Goal: Task Accomplishment & Management: Use online tool/utility

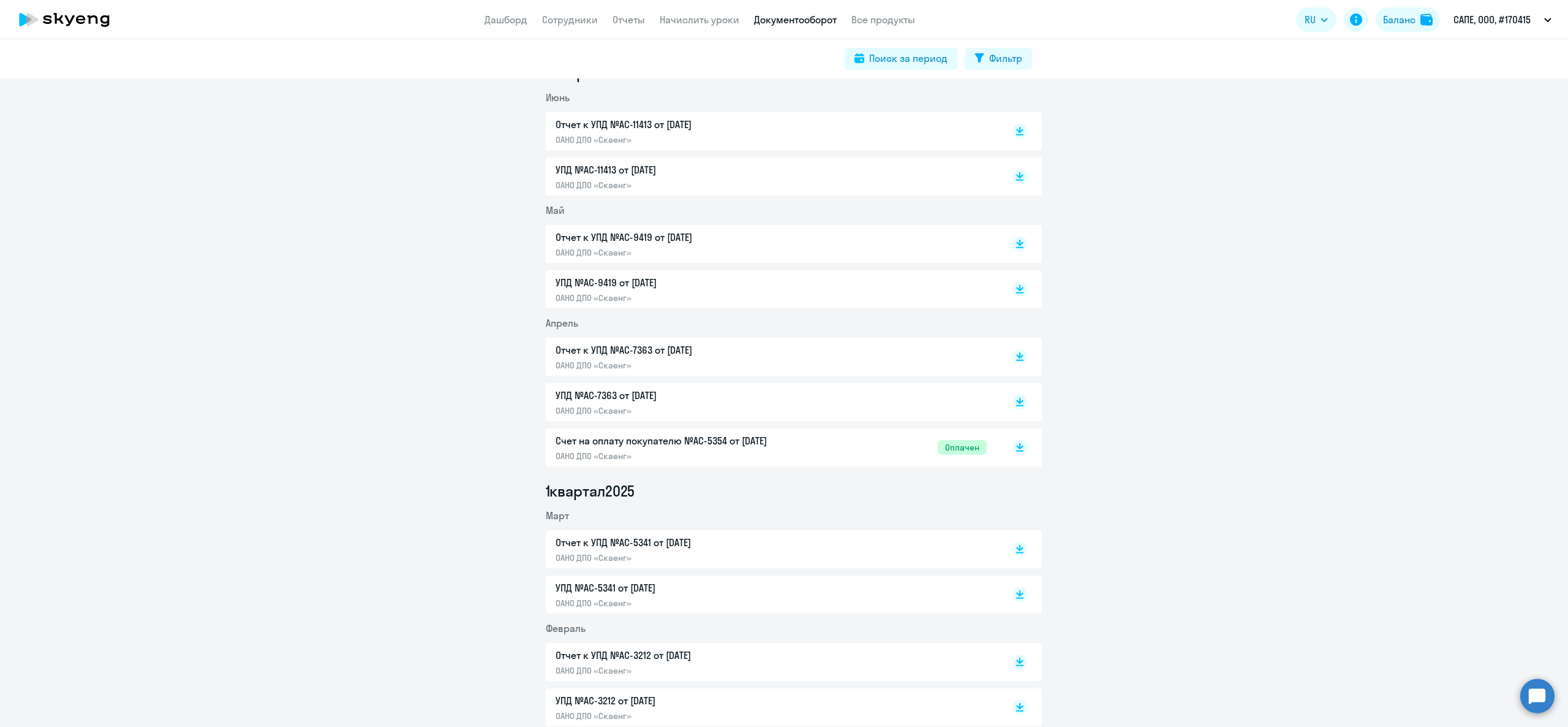
scroll to position [613, 0]
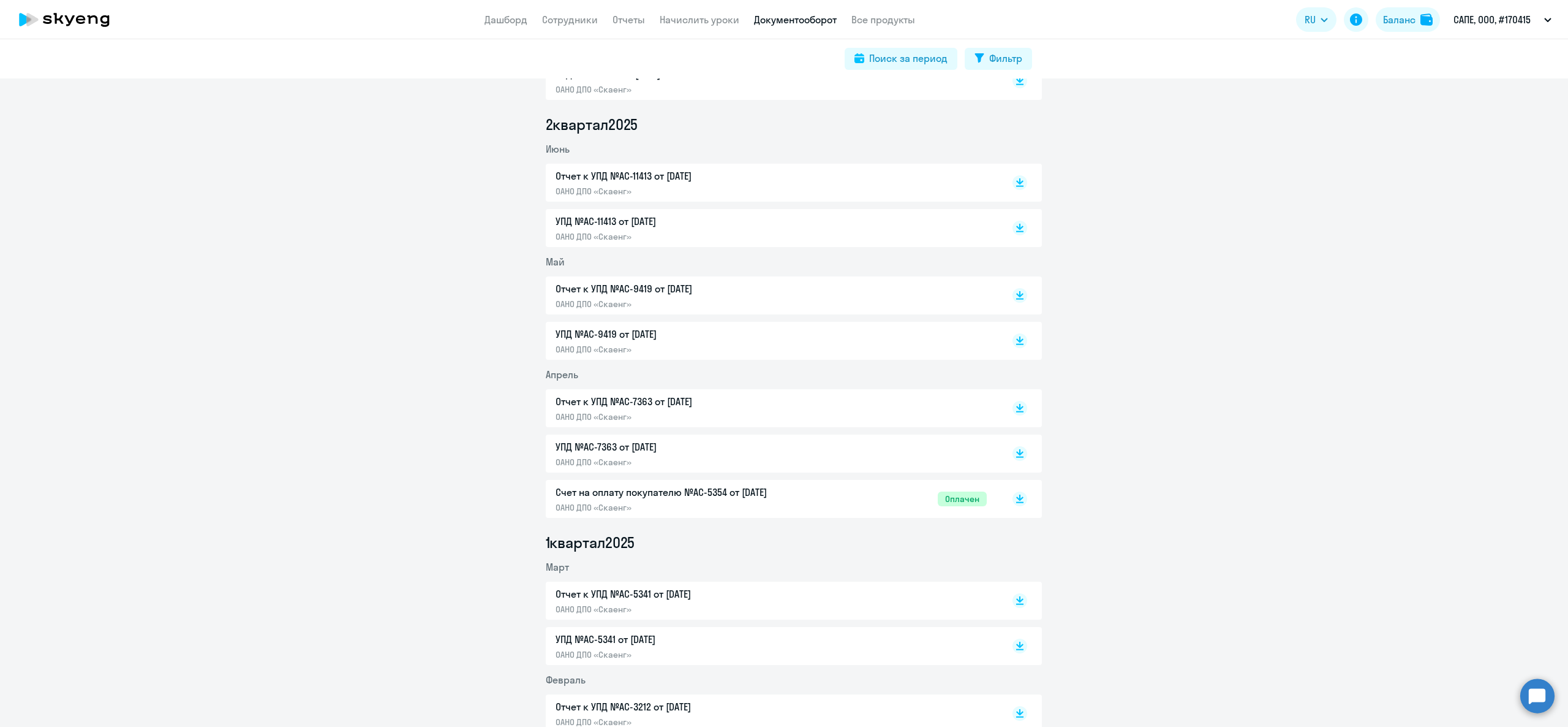
click at [650, 333] on p "УПД №AC-9419 от 31.05.2025" at bounding box center [684, 334] width 257 height 15
click at [651, 286] on p "Отчет к УПД №AC-9419 от 31.05.2025" at bounding box center [684, 289] width 257 height 15
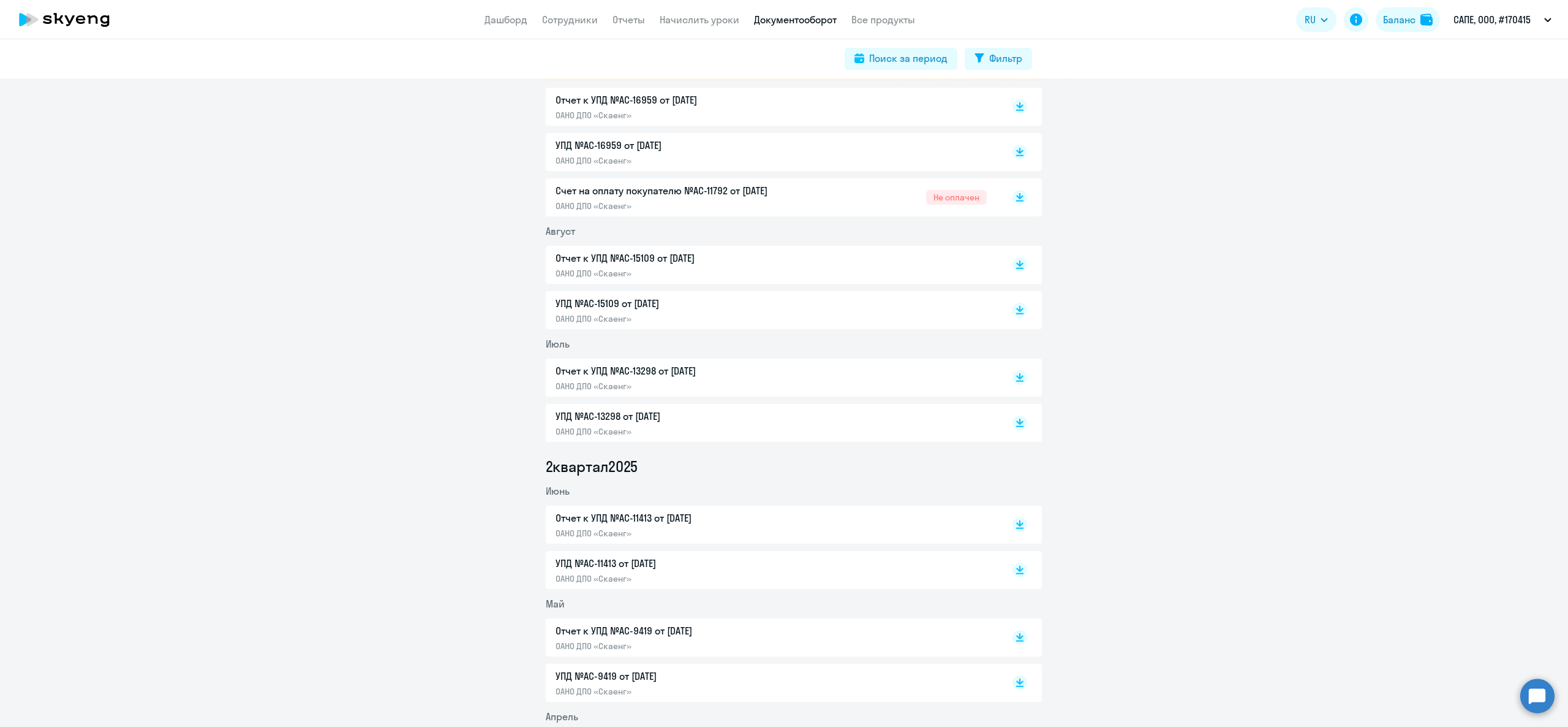
scroll to position [368, 0]
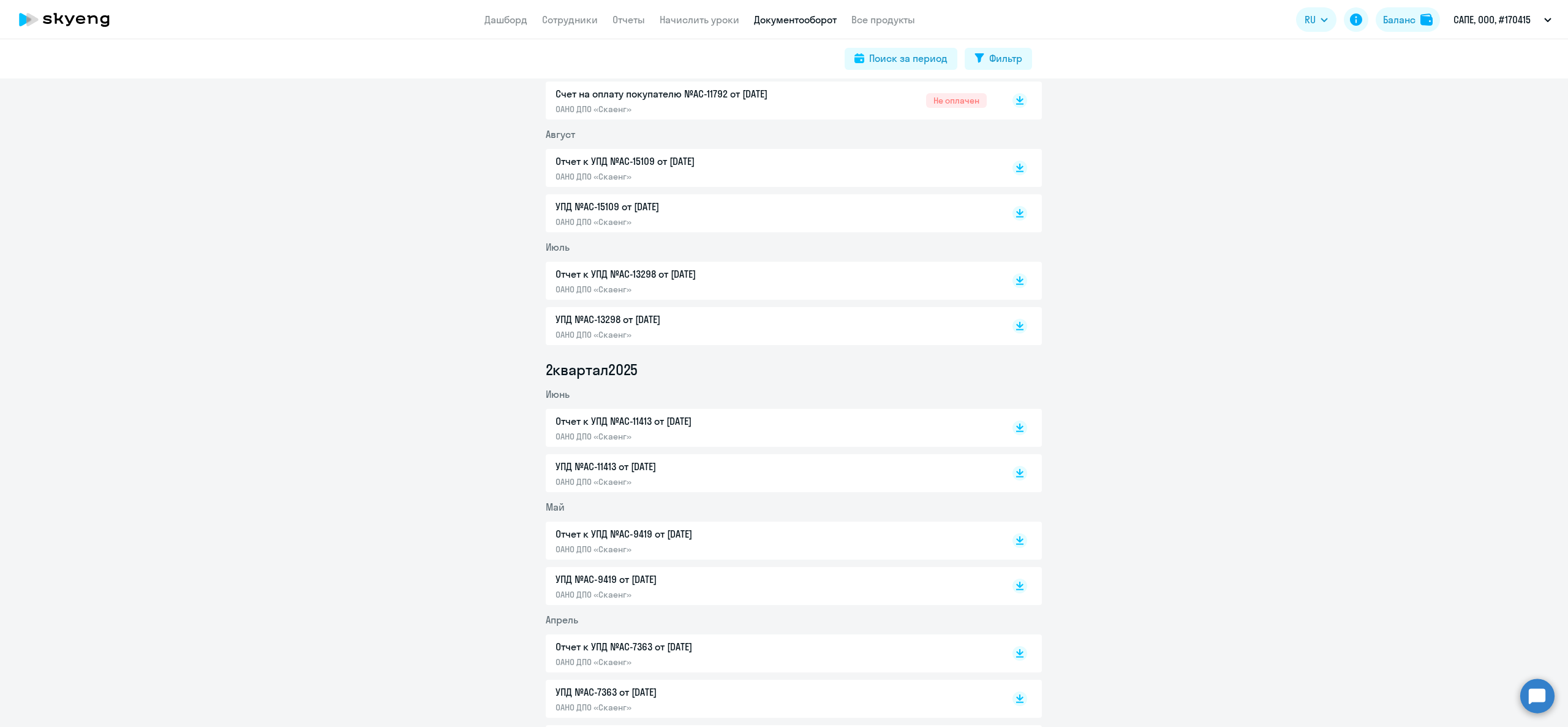
click at [633, 536] on p "Отчет к УПД №AC-9419 от 31.05.2025" at bounding box center [684, 534] width 257 height 15
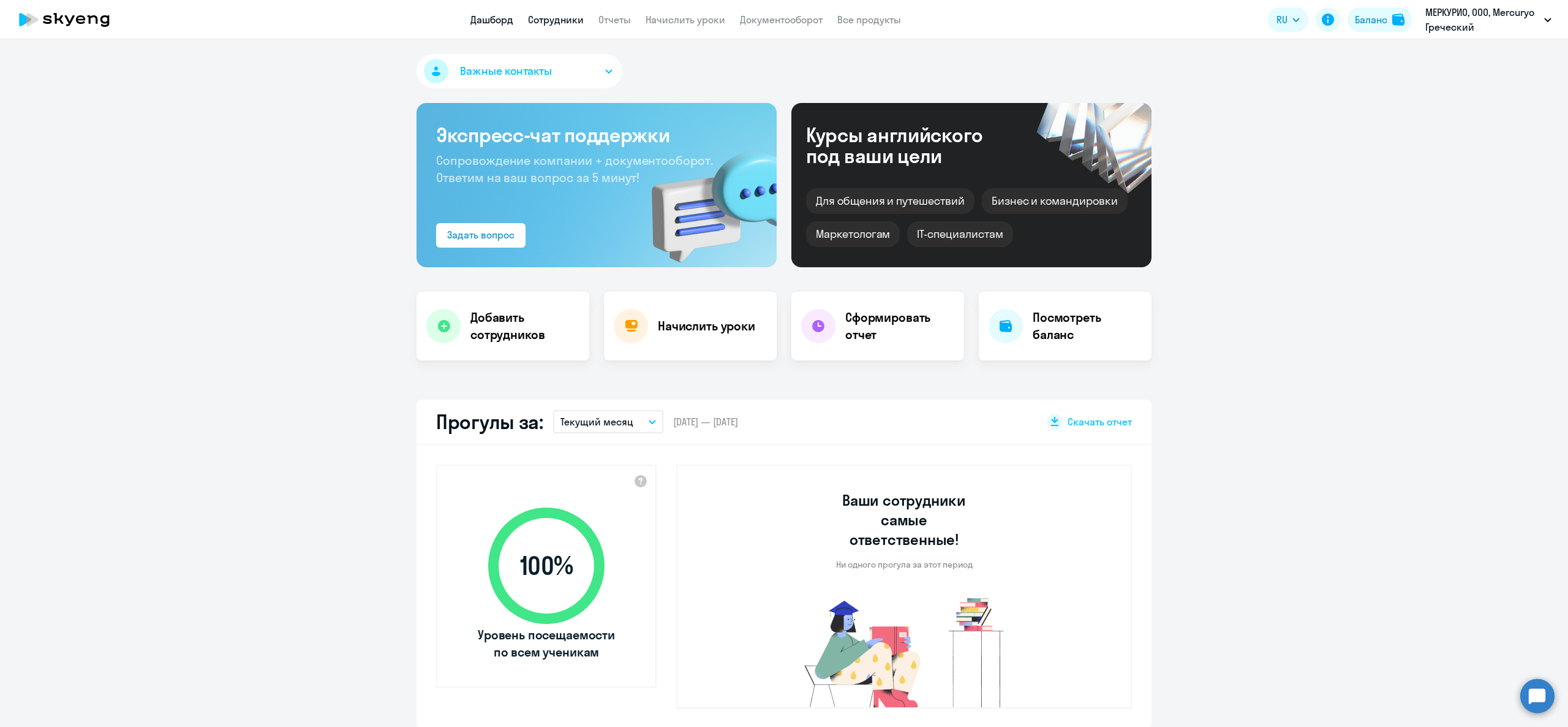
click at [549, 24] on link "Сотрудники" at bounding box center [556, 19] width 56 height 12
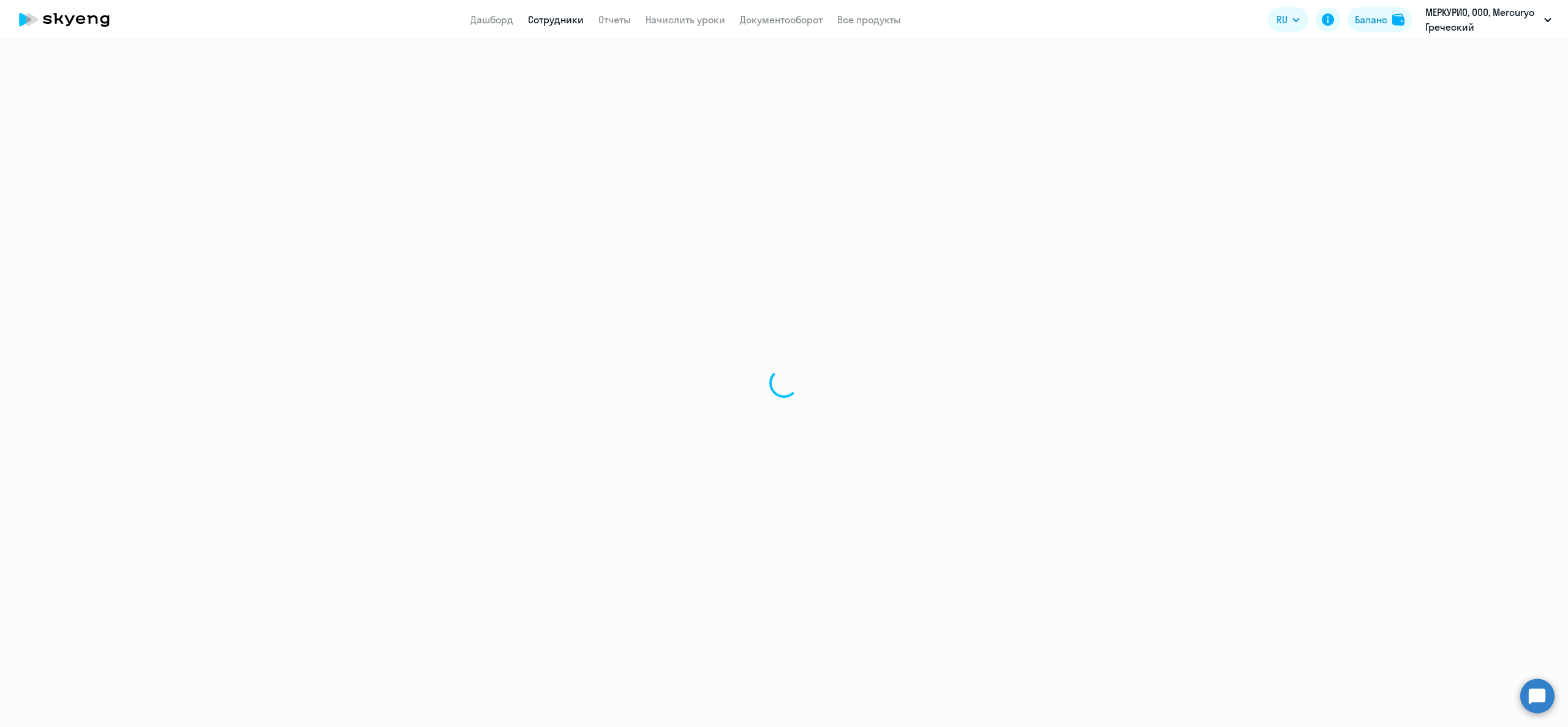
select select "30"
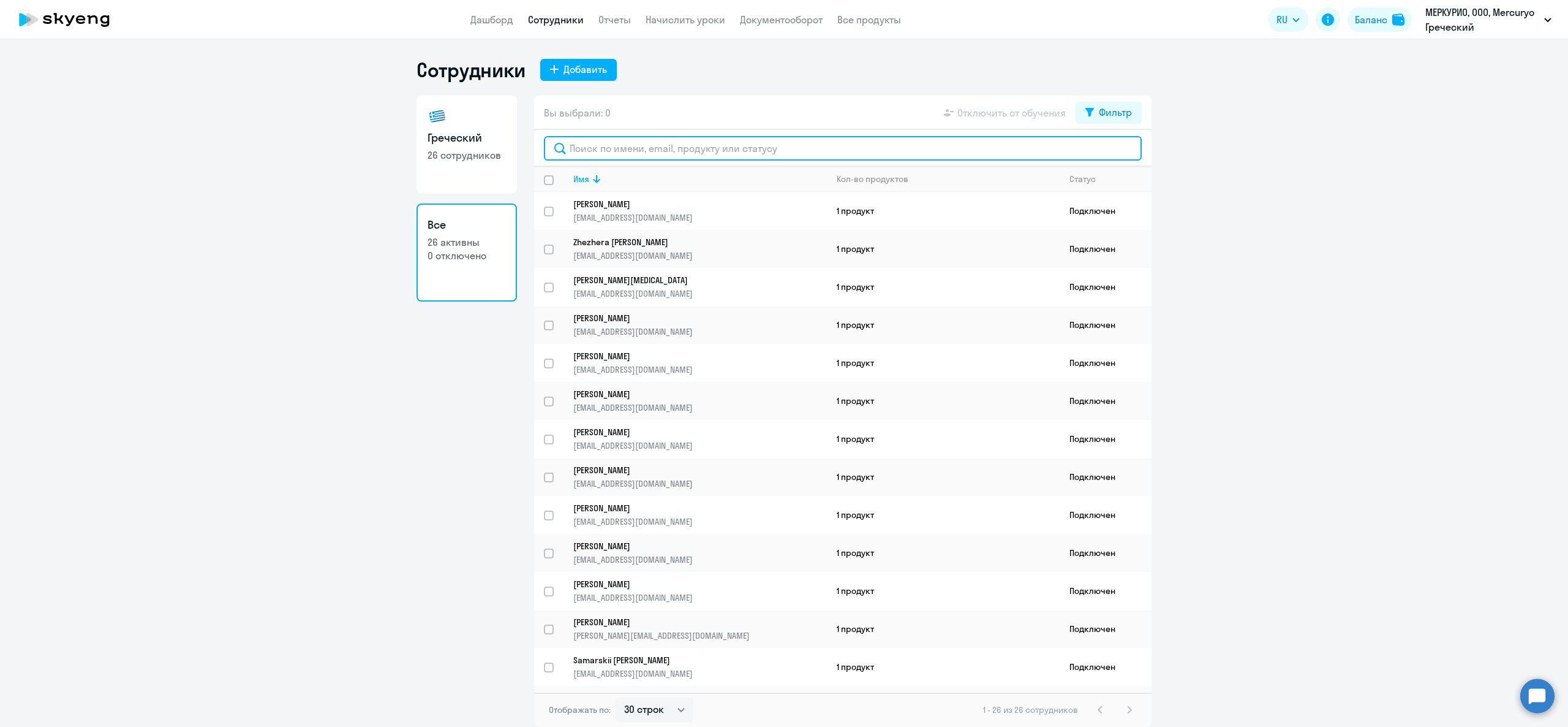
click at [613, 146] on input "text" at bounding box center [843, 148] width 598 height 25
click at [772, 4] on app-header "Дашборд Сотрудники Отчеты Начислить уроки Документооборот Все продукты Дашборд …" at bounding box center [784, 20] width 1568 height 39
drag, startPoint x: 672, startPoint y: 12, endPoint x: 681, endPoint y: 17, distance: 10.3
click at [674, 13] on app-menu-item-link "Начислить уроки" at bounding box center [685, 20] width 80 height 15
click at [682, 18] on link "Начислить уроки" at bounding box center [685, 19] width 80 height 12
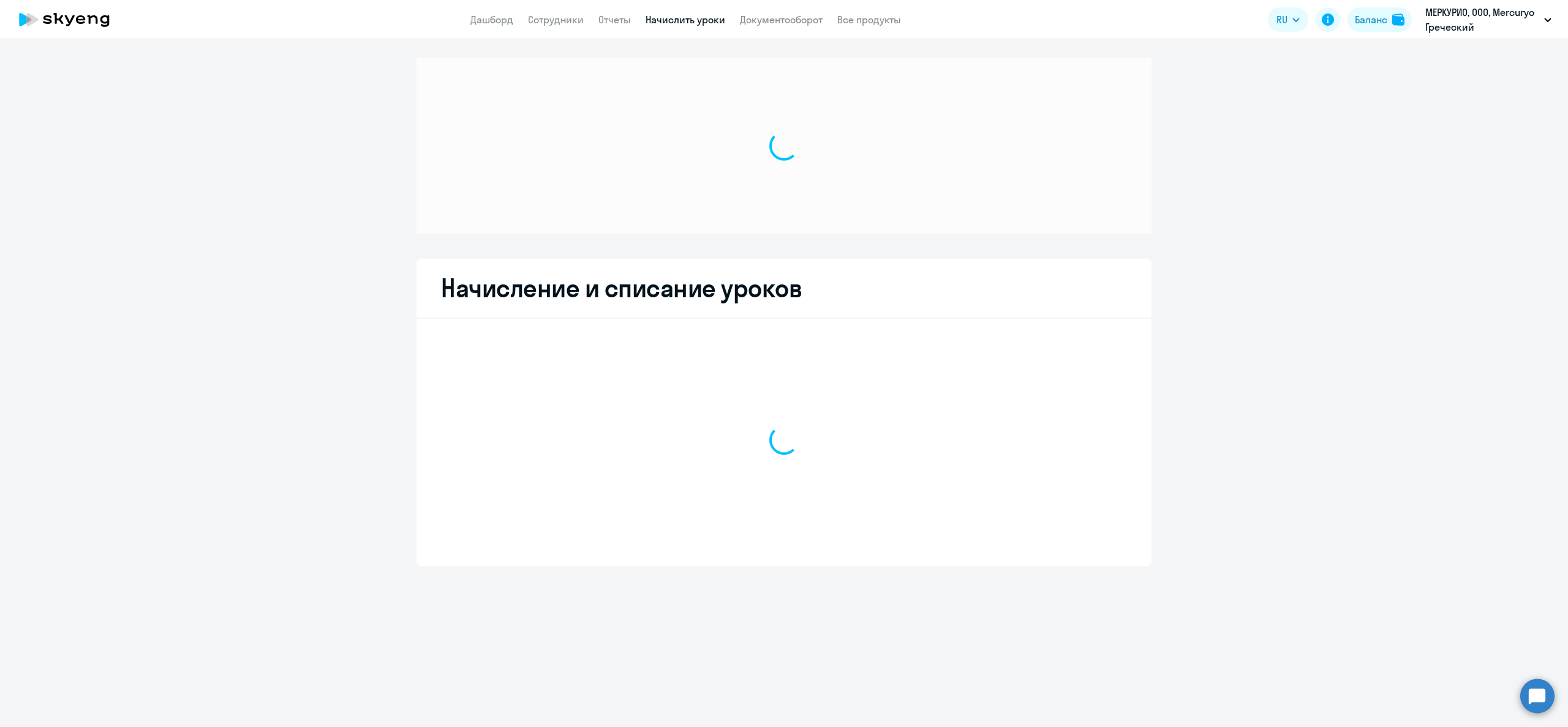
select select "10"
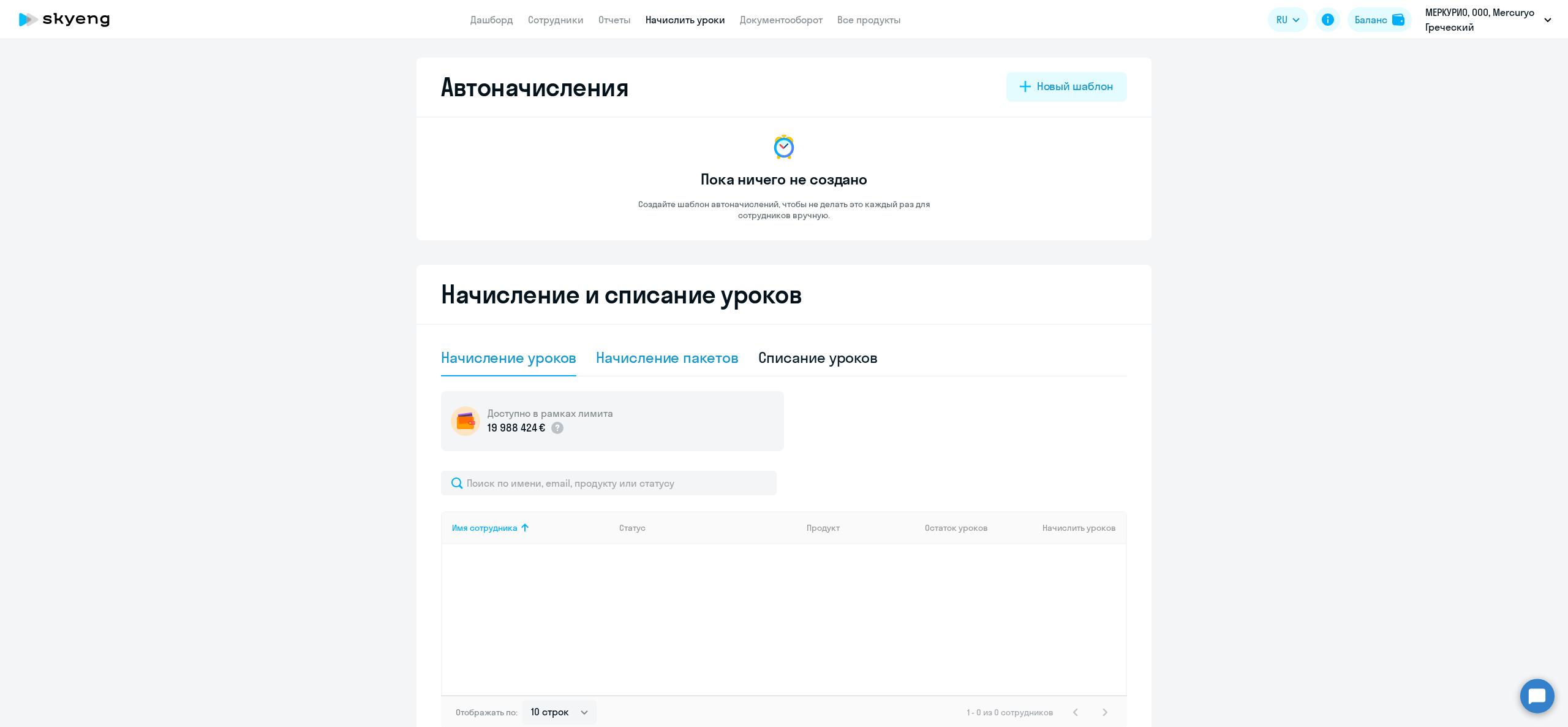
click at [689, 357] on div "Начисление пакетов" at bounding box center [667, 357] width 142 height 20
select select "10"
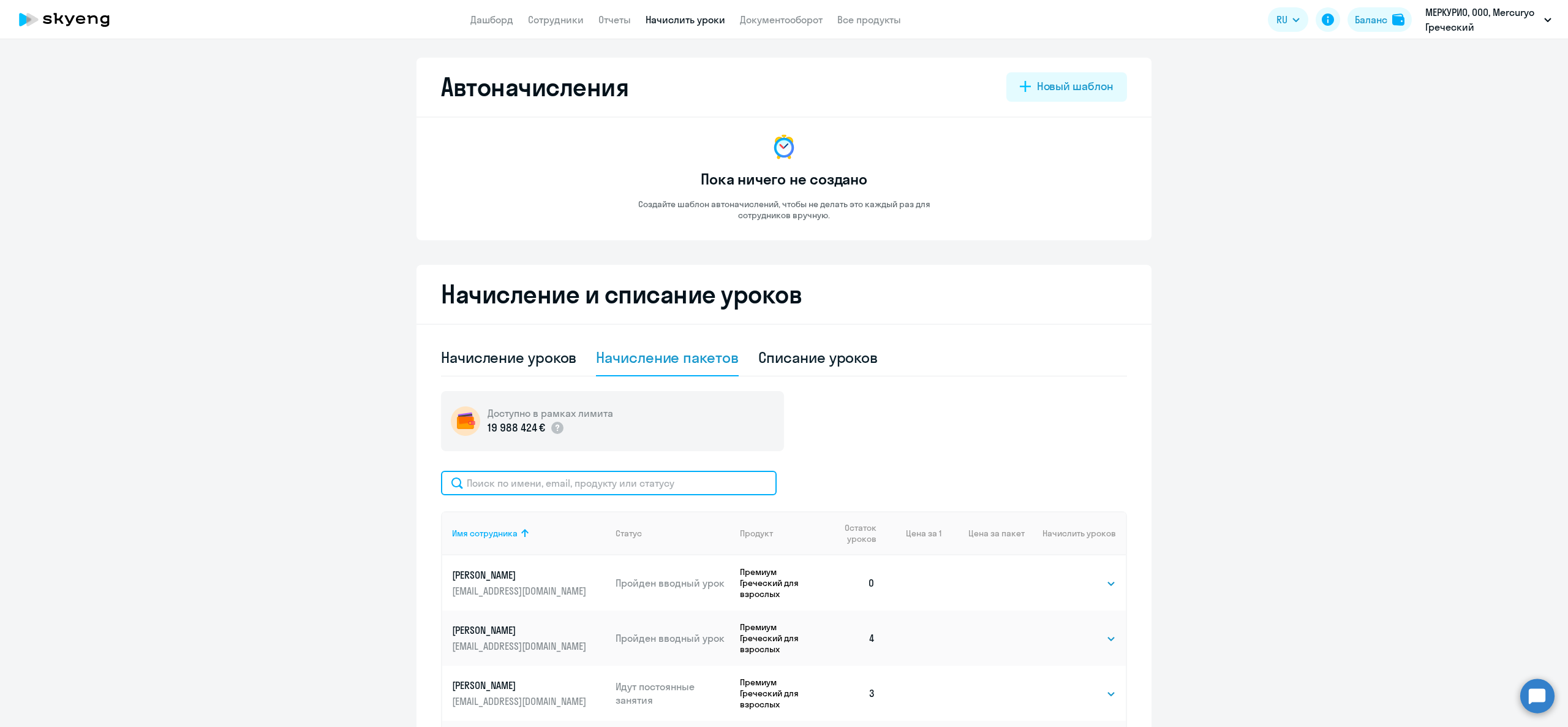
click at [628, 481] on input "text" at bounding box center [608, 483] width 336 height 25
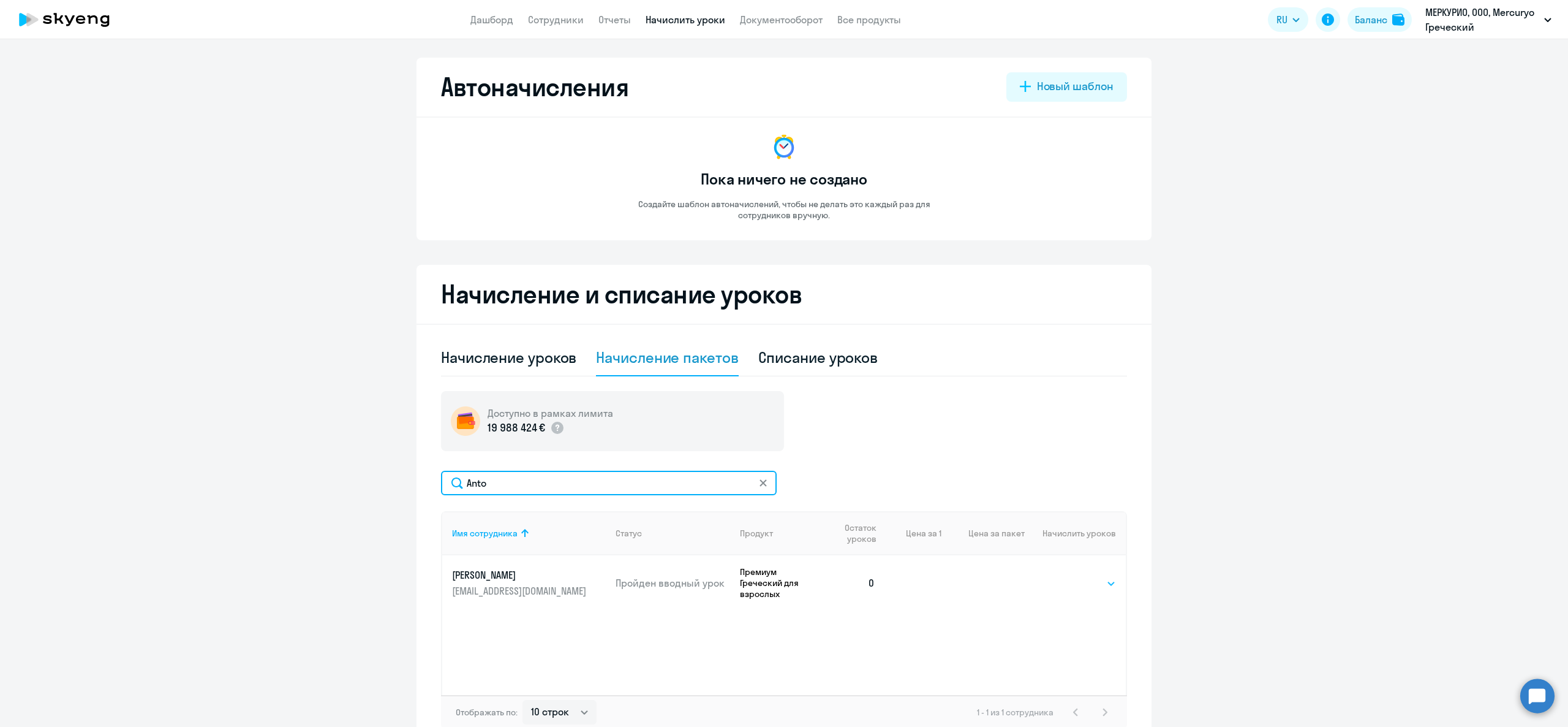
type input "Anto"
click at [1071, 576] on select "Выбрать 4 8 16 32 64 96 128" at bounding box center [1091, 584] width 50 height 15
select select "8"
click at [1066, 576] on select "Выбрать 4 8 16 32 64 96 128" at bounding box center [1091, 584] width 50 height 15
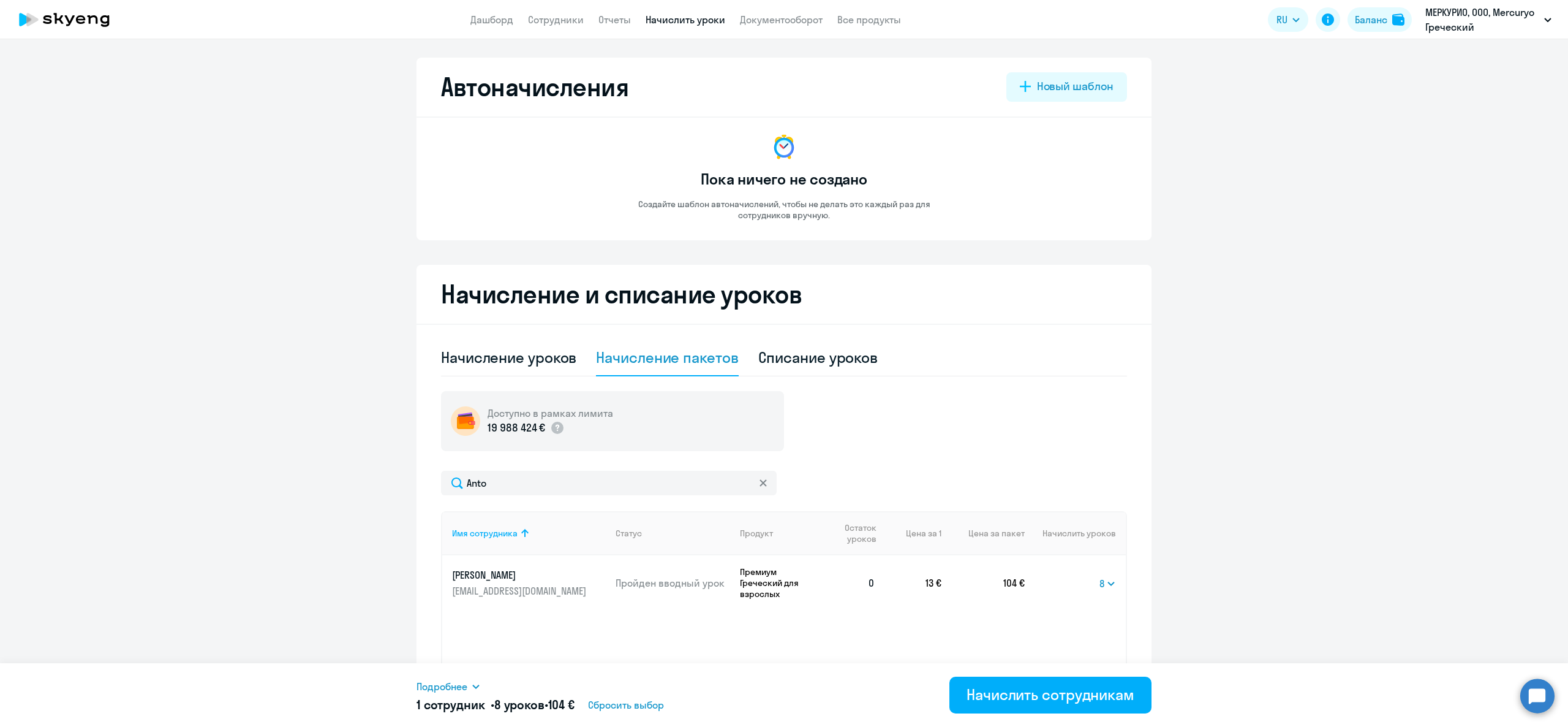
click at [1338, 353] on ng-component "Автоначисления Новый шаблон Пока ничего не создано Создайте шаблон автоначислен…" at bounding box center [784, 403] width 1568 height 691
click at [1098, 685] on div "Начислить сотрудникам" at bounding box center [1050, 694] width 168 height 20
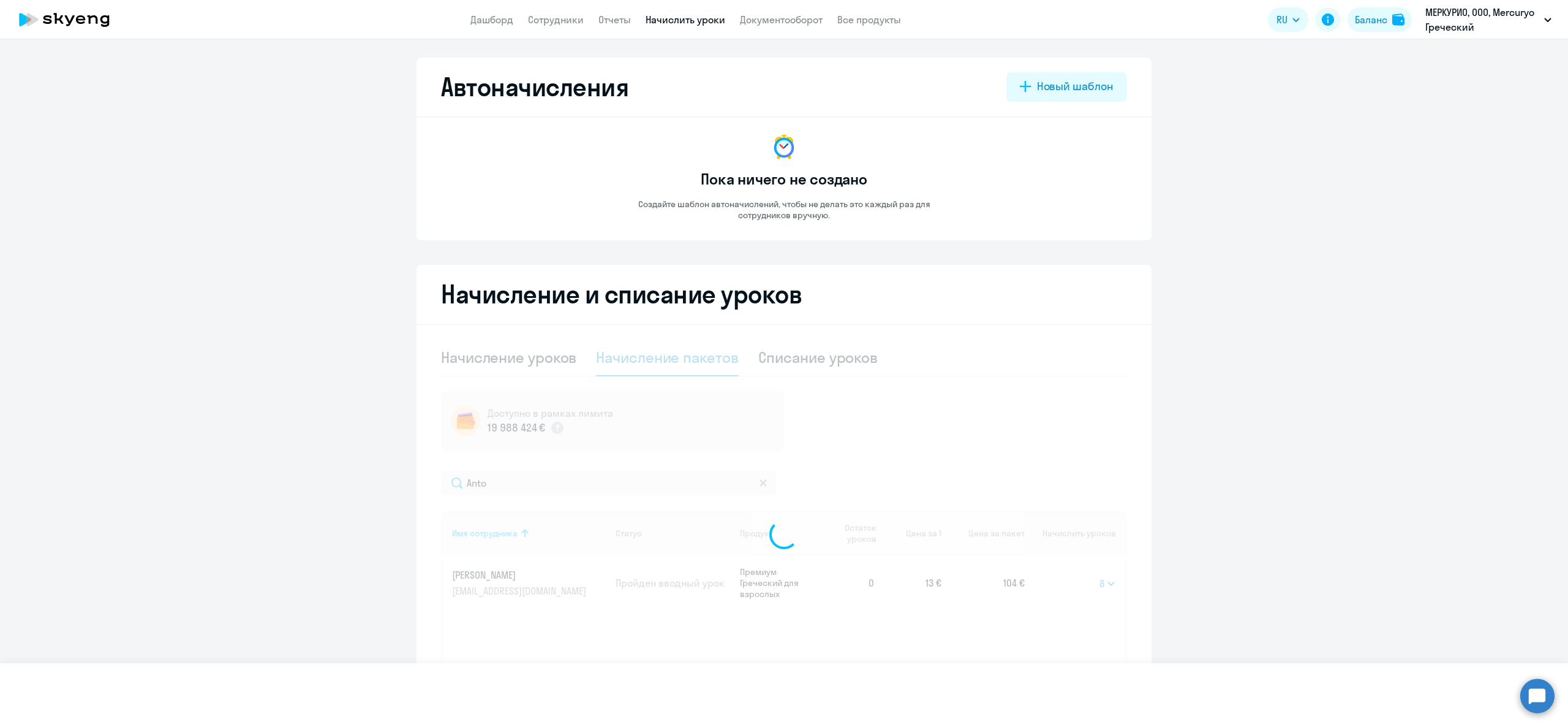
select select
